Goal: Find contact information: Find contact information

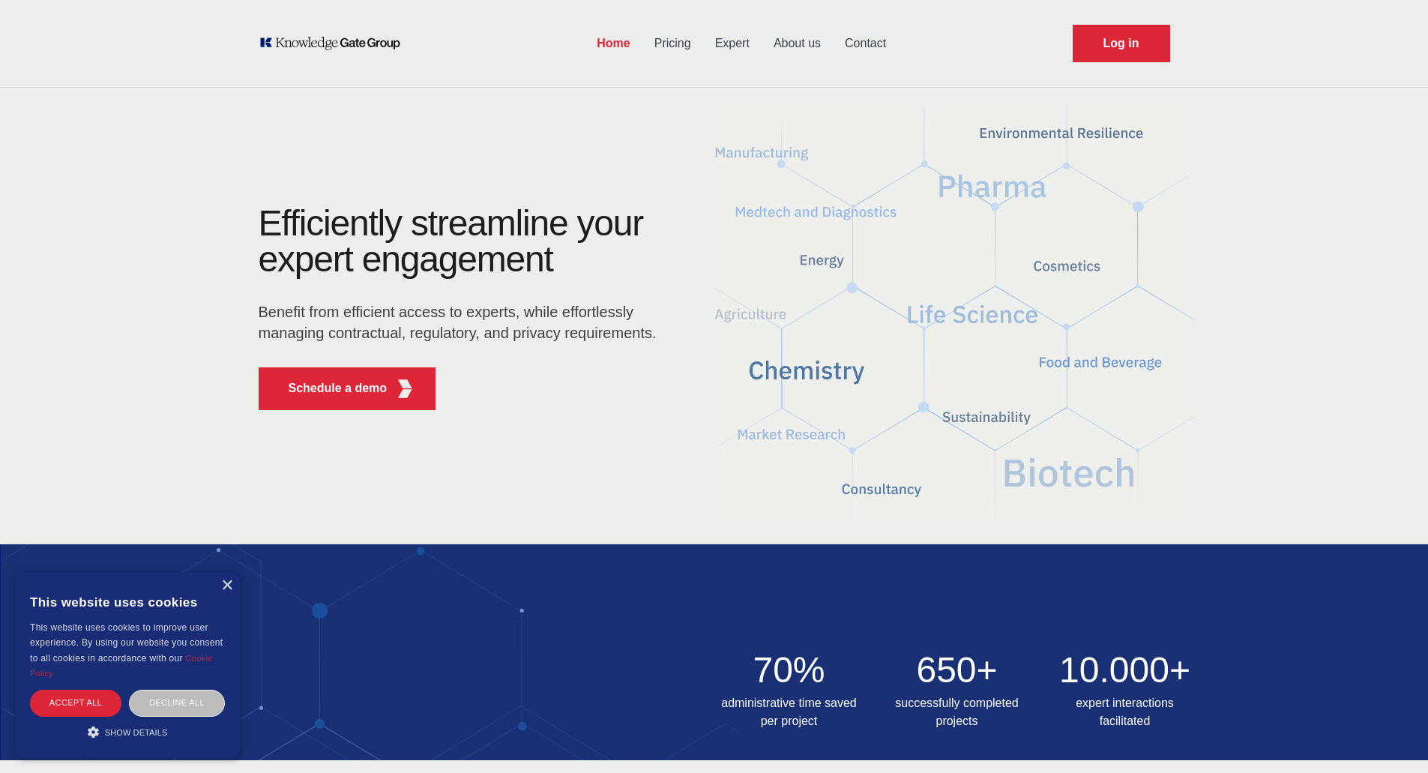
click at [852, 55] on link "Contact" at bounding box center [865, 43] width 65 height 39
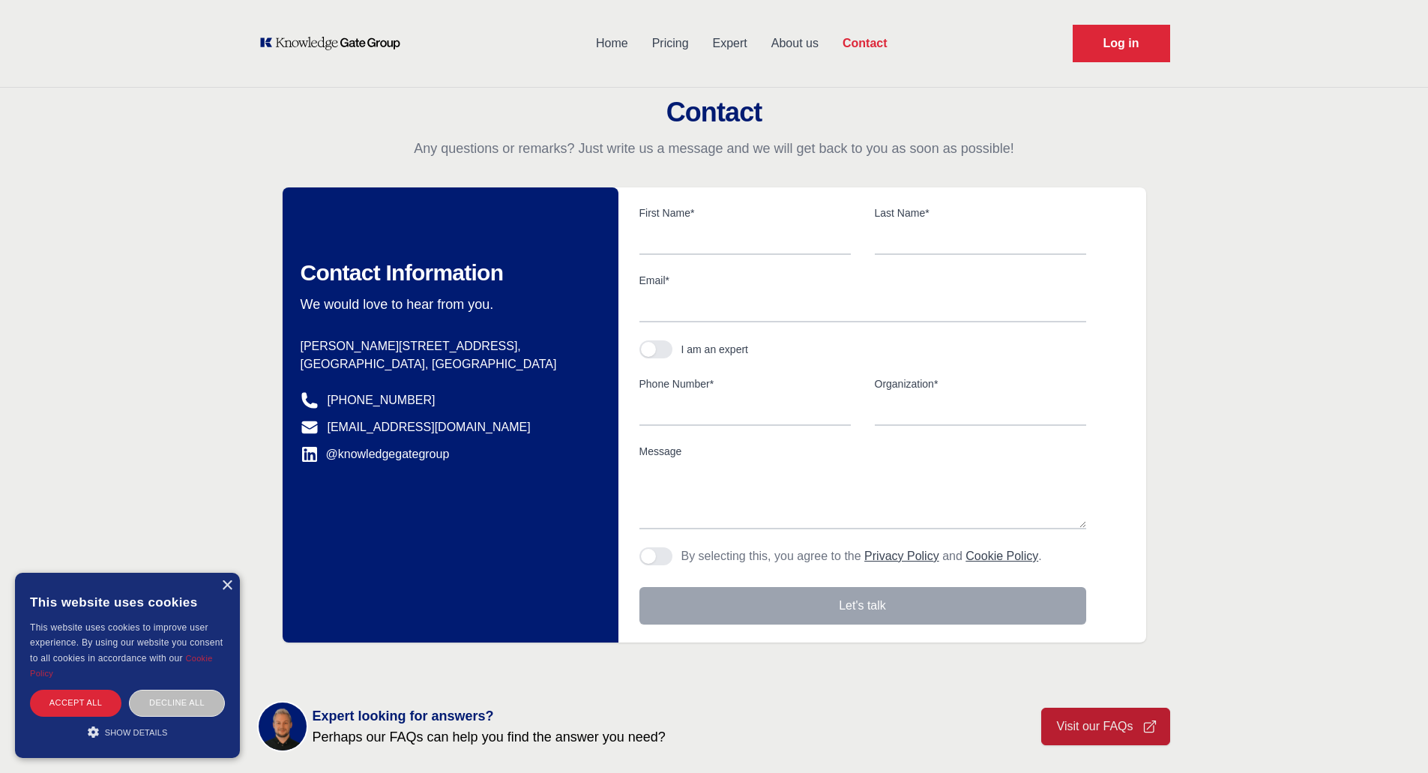
click at [785, 40] on link "About us" at bounding box center [794, 43] width 71 height 39
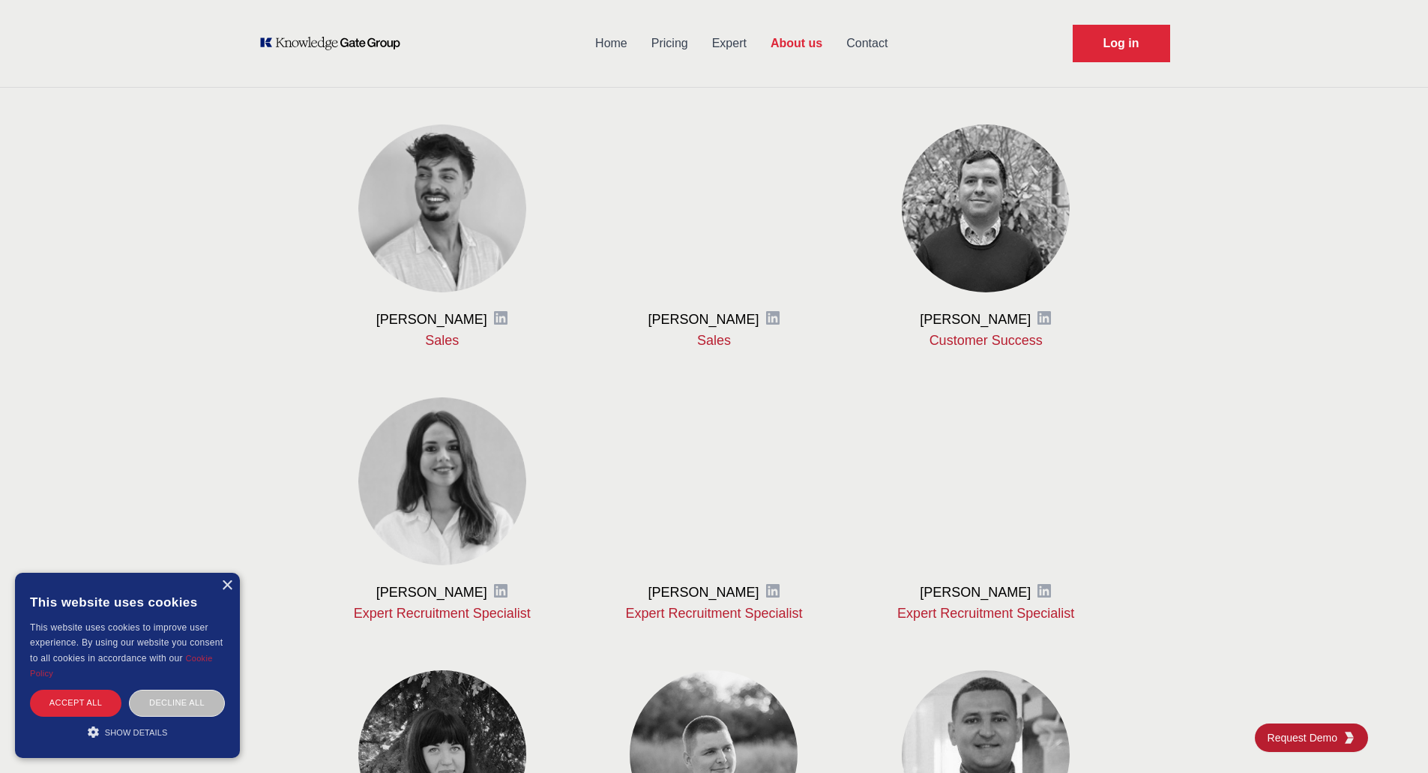
scroll to position [899, 0]
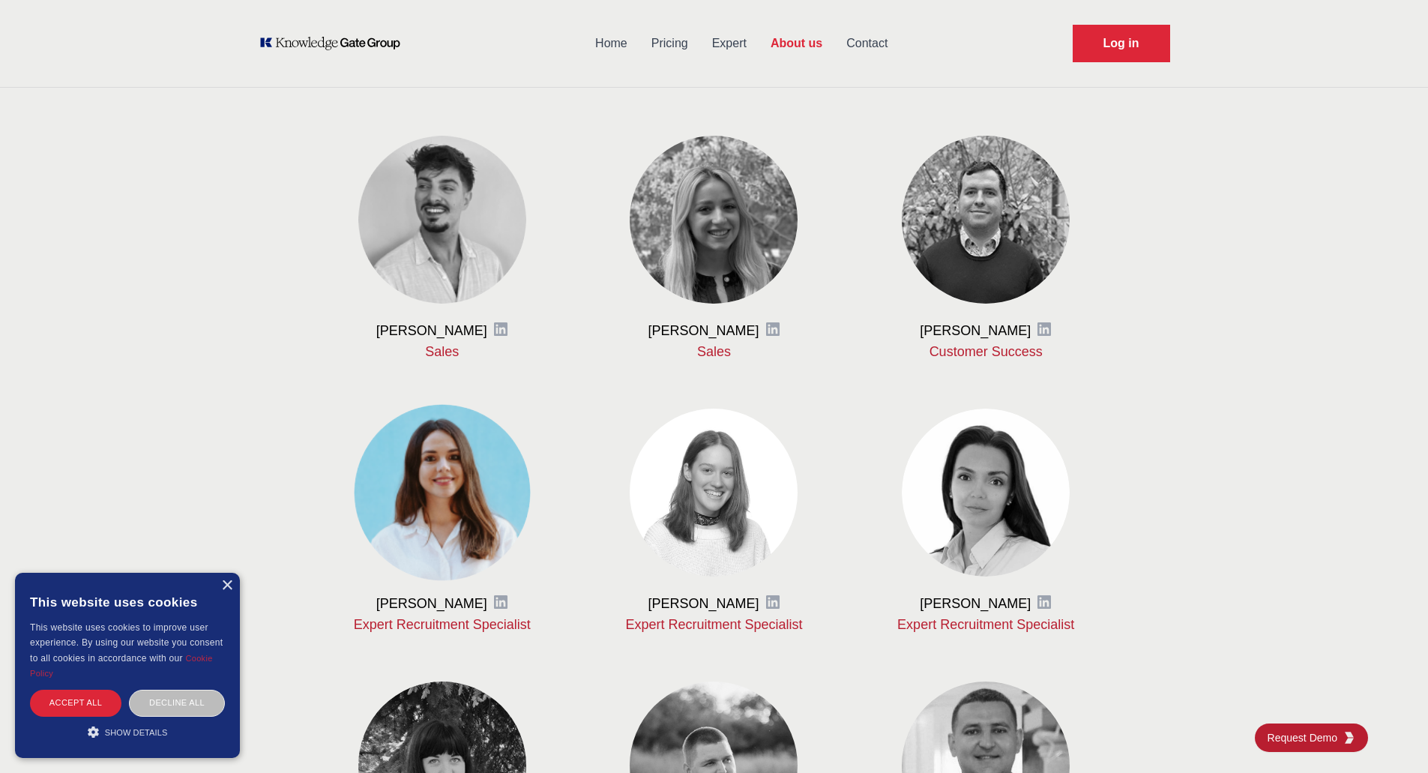
click at [445, 471] on img at bounding box center [442, 492] width 176 height 176
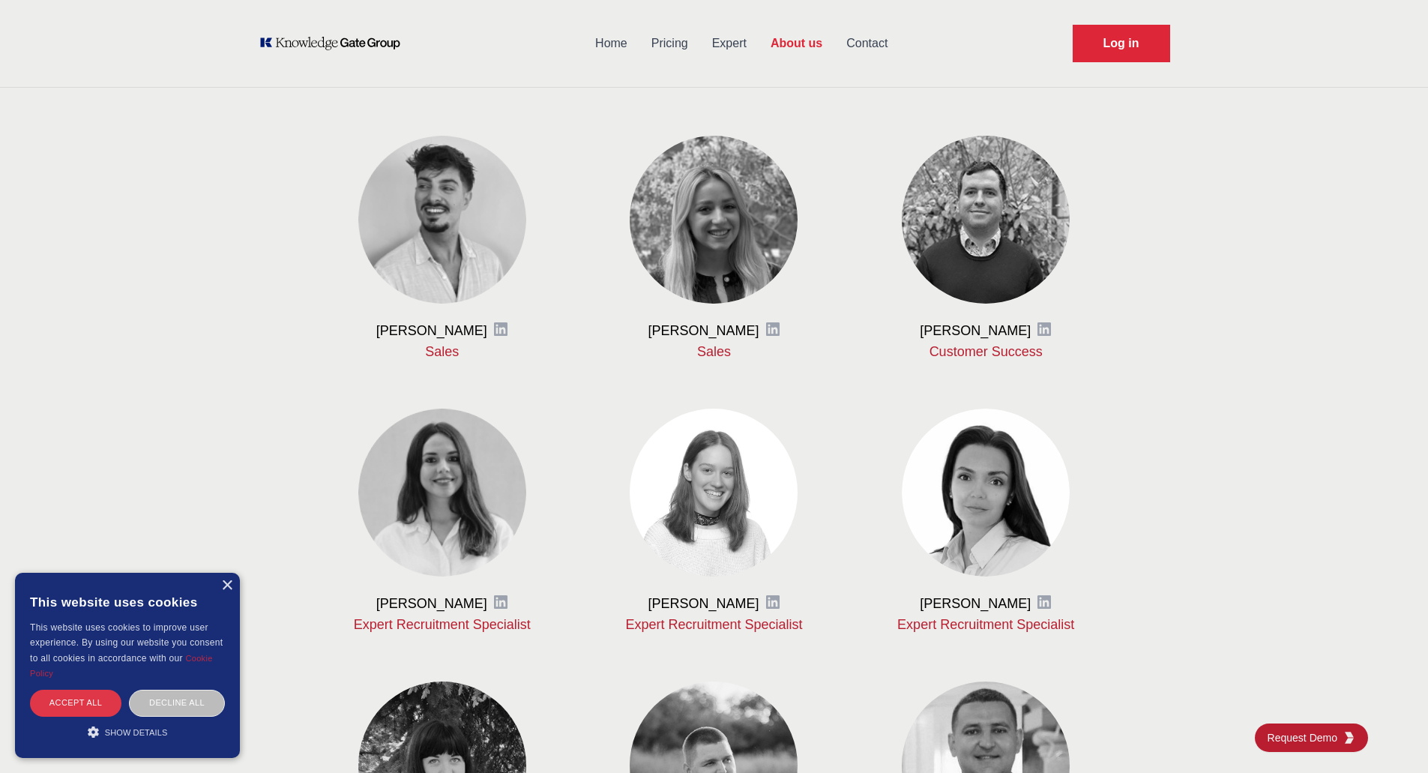
click at [81, 703] on div "Accept all" at bounding box center [75, 702] width 91 height 26
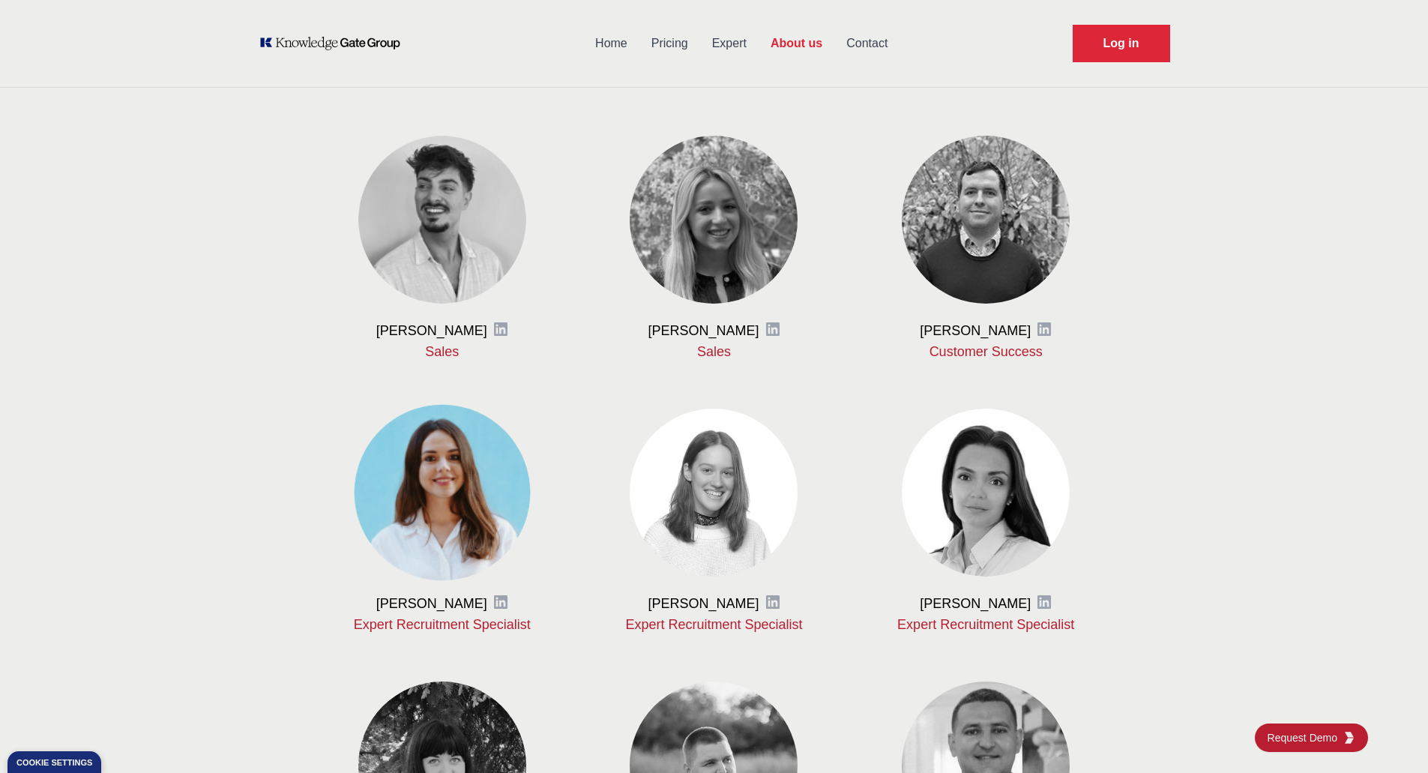
click at [427, 470] on img at bounding box center [442, 492] width 176 height 176
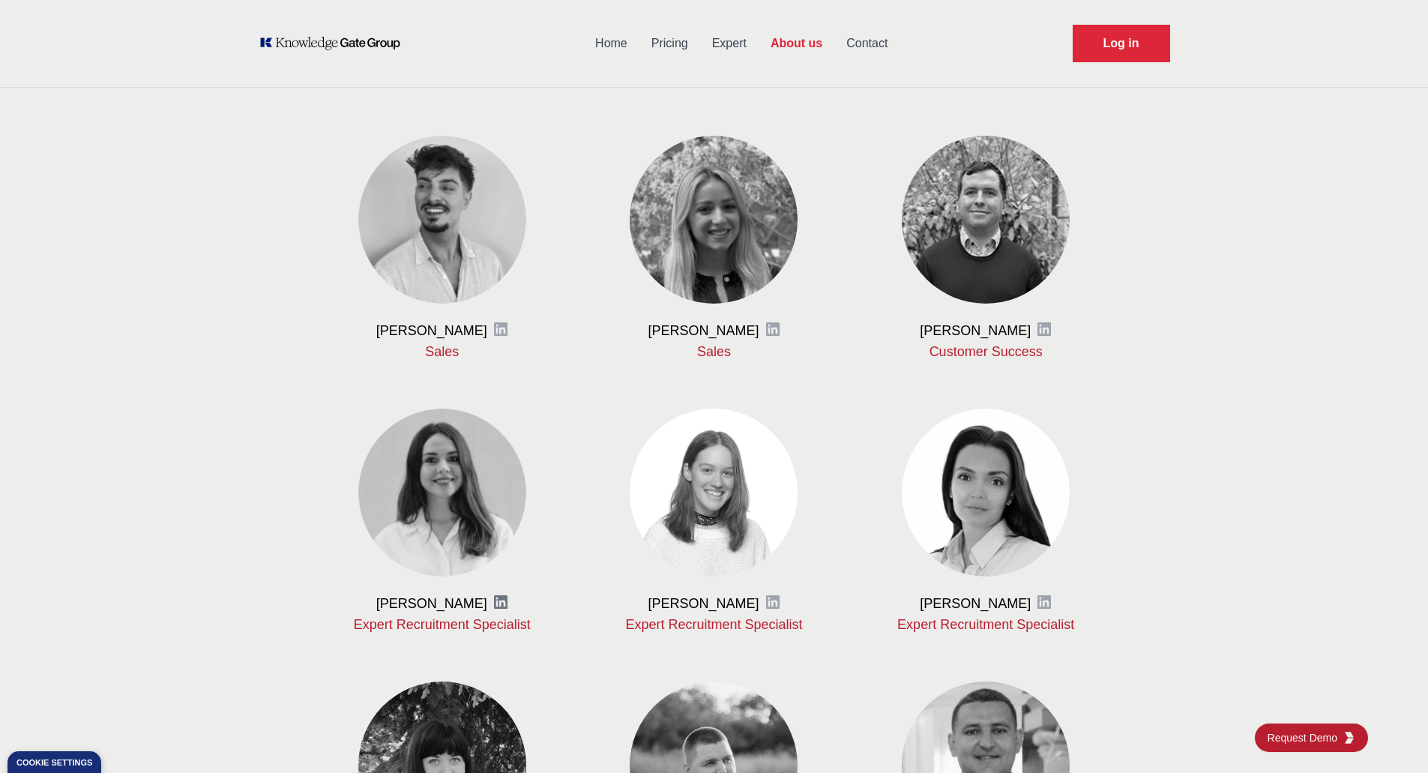
click at [506, 606] on icon at bounding box center [500, 601] width 15 height 15
